Goal: Transaction & Acquisition: Purchase product/service

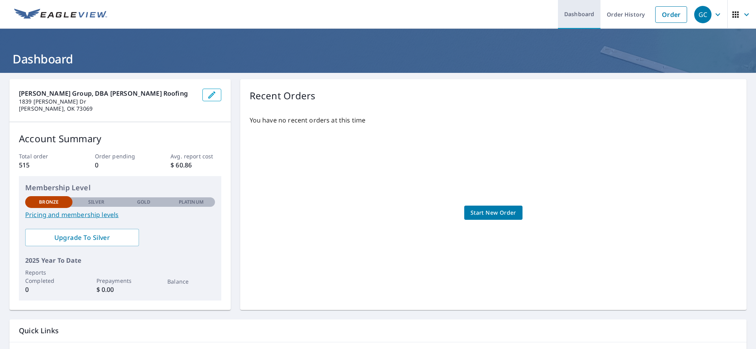
click at [582, 12] on link "Dashboard" at bounding box center [579, 14] width 43 height 29
click at [673, 12] on link "Order" at bounding box center [671, 14] width 32 height 17
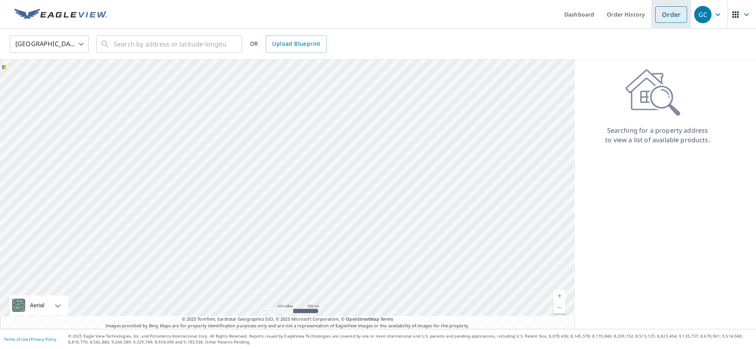
click at [679, 15] on link "Order" at bounding box center [671, 14] width 32 height 17
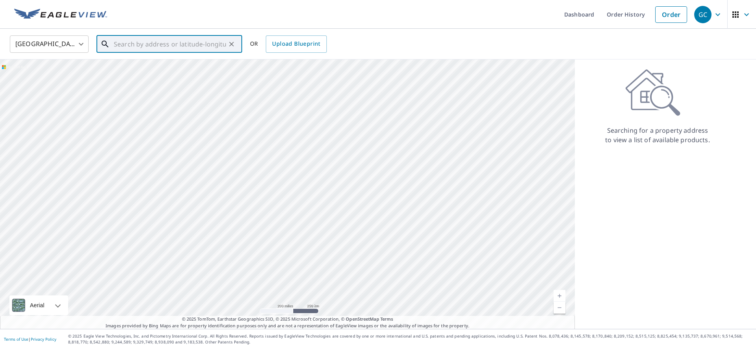
click at [178, 44] on input "text" at bounding box center [170, 44] width 112 height 22
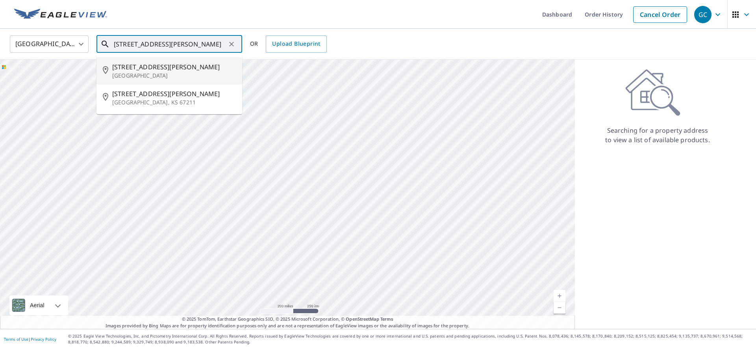
click at [163, 66] on span "[STREET_ADDRESS][PERSON_NAME]" at bounding box center [174, 66] width 124 height 9
type input "[STREET_ADDRESS][PERSON_NAME]"
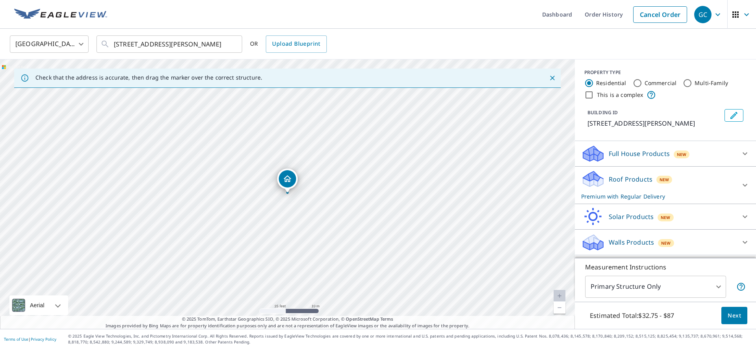
click at [743, 151] on icon at bounding box center [744, 153] width 9 height 9
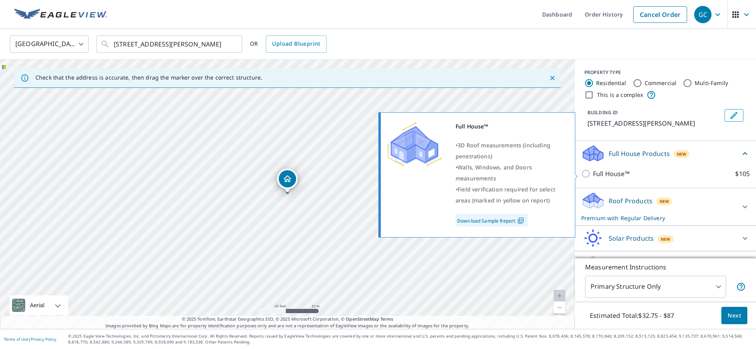
click at [585, 173] on input "Full House™ $105" at bounding box center [587, 173] width 12 height 9
checkbox input "true"
checkbox input "false"
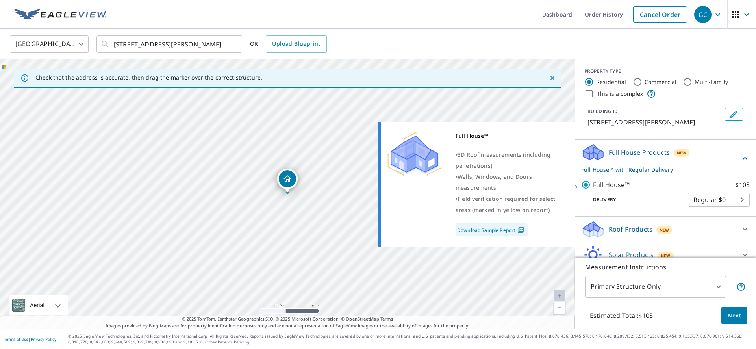
scroll to position [1, 0]
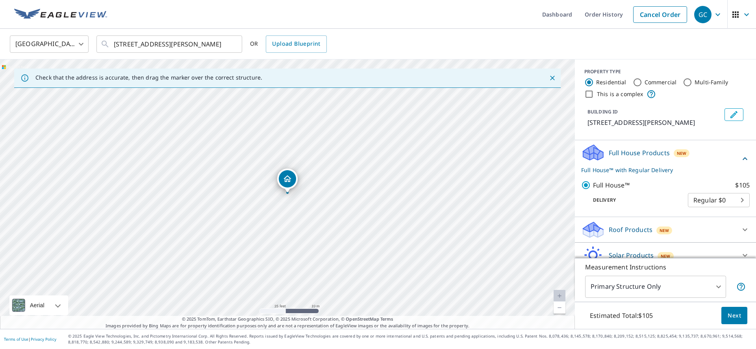
click at [635, 80] on input "Commercial" at bounding box center [636, 82] width 9 height 9
radio input "true"
type input "4"
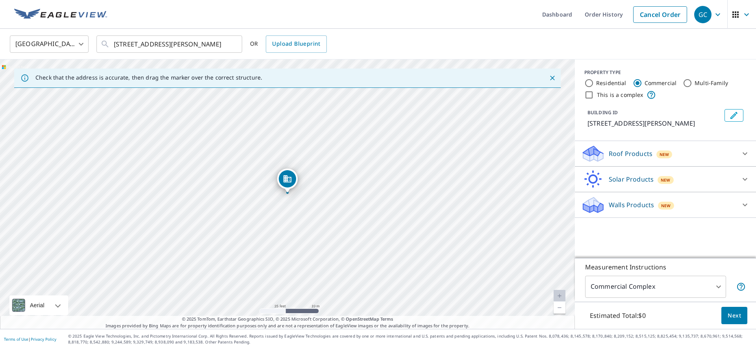
scroll to position [0, 0]
click at [632, 152] on p "Roof Products" at bounding box center [630, 153] width 44 height 9
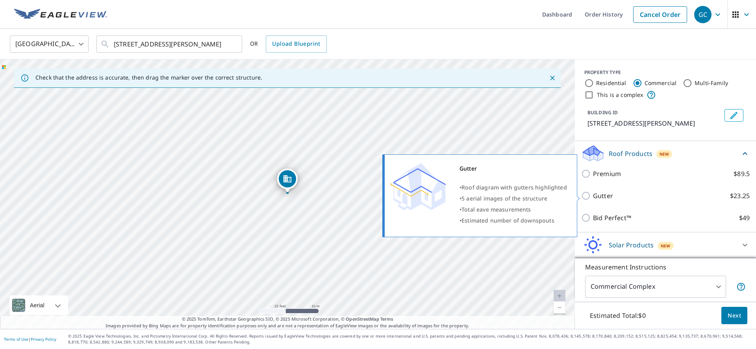
scroll to position [2, 0]
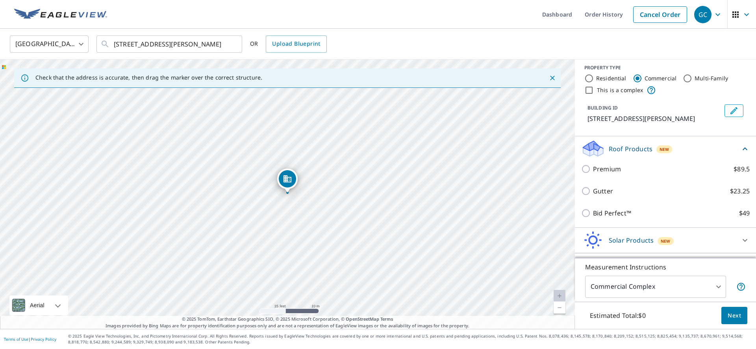
click at [697, 112] on div "BUILDING ID [STREET_ADDRESS][PERSON_NAME]" at bounding box center [654, 113] width 134 height 19
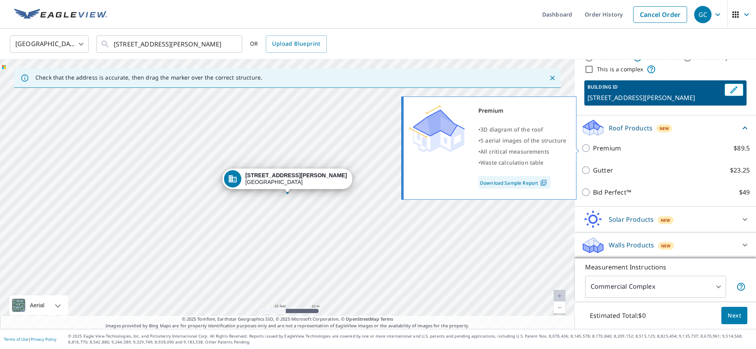
scroll to position [2, 0]
click at [587, 146] on input "Premium $89.5" at bounding box center [587, 147] width 12 height 9
checkbox input "true"
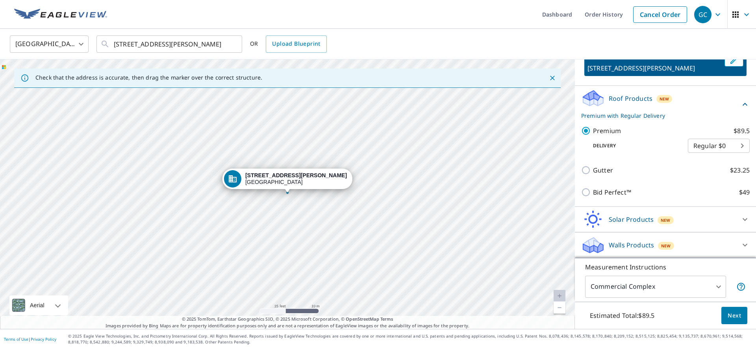
scroll to position [0, 0]
click at [640, 240] on p "Walls Products" at bounding box center [630, 244] width 45 height 9
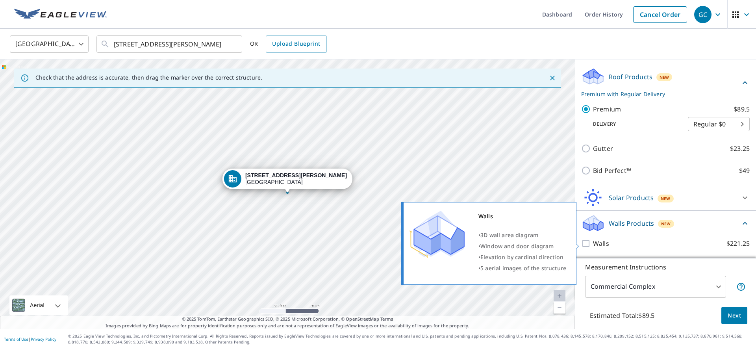
scroll to position [77, 0]
click at [587, 241] on input "Walls $221.25" at bounding box center [587, 243] width 12 height 9
checkbox input "true"
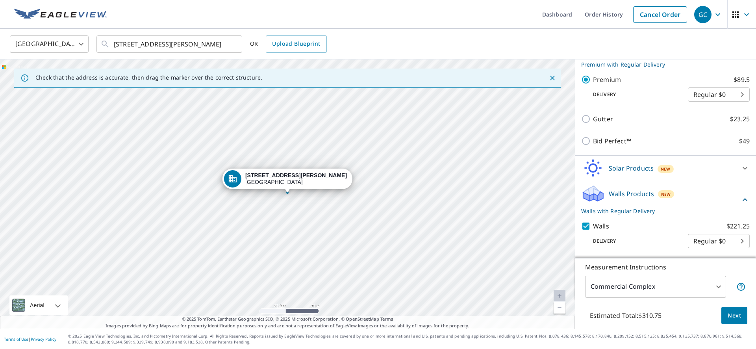
scroll to position [106, 0]
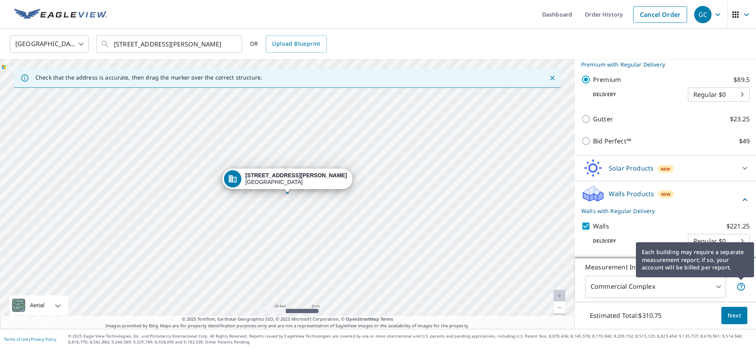
click at [743, 237] on div "Each building may require a separate measurement report; if so, your account wi…" at bounding box center [695, 260] width 118 height 46
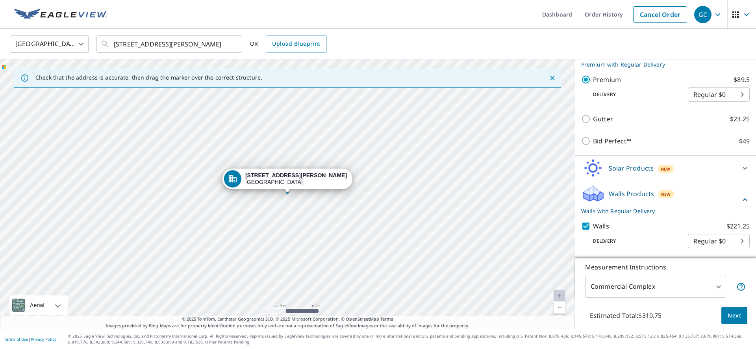
click at [723, 239] on body "GC GC Dashboard Order History Cancel Order GC [GEOGRAPHIC_DATA] [GEOGRAPHIC_DAT…" at bounding box center [378, 174] width 756 height 349
click at [667, 209] on div at bounding box center [378, 174] width 756 height 349
click at [731, 312] on span "Next" at bounding box center [733, 316] width 13 height 10
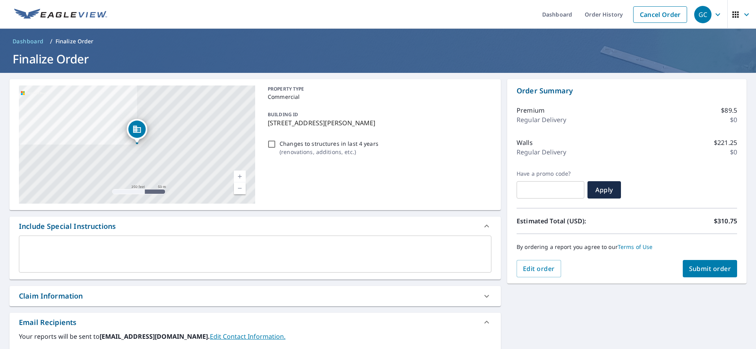
click at [272, 146] on input "Changes to structures in last 4 years ( renovations, additions, etc. )" at bounding box center [271, 143] width 9 height 9
checkbox input "true"
click at [718, 270] on span "Submit order" at bounding box center [710, 268] width 42 height 9
checkbox input "true"
